Goal: Task Accomplishment & Management: Complete application form

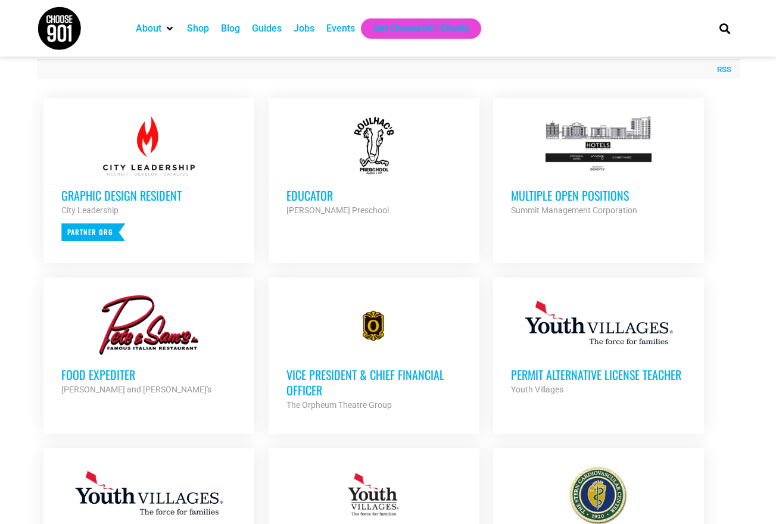
scroll to position [452, 0]
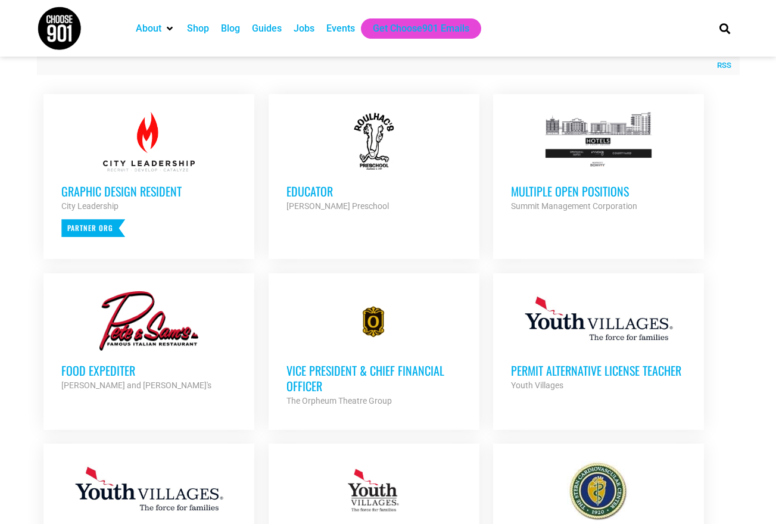
click at [605, 186] on h3 "Multiple Open Positions" at bounding box center [598, 190] width 175 height 15
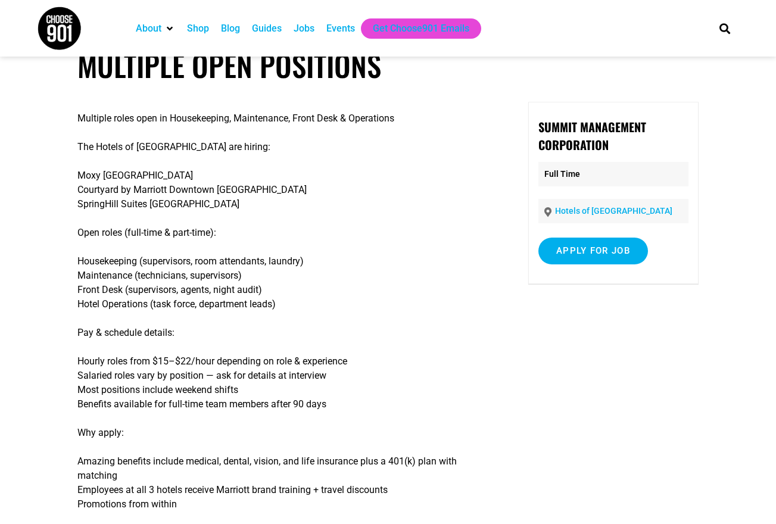
scroll to position [32, 0]
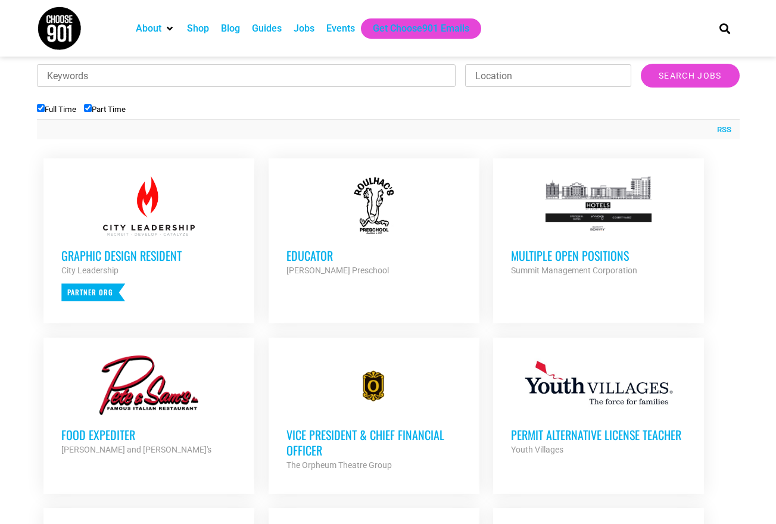
scroll to position [389, 0]
